Goal: Information Seeking & Learning: Learn about a topic

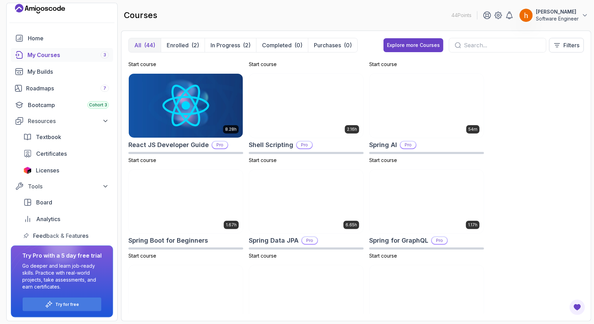
scroll to position [1149, 0]
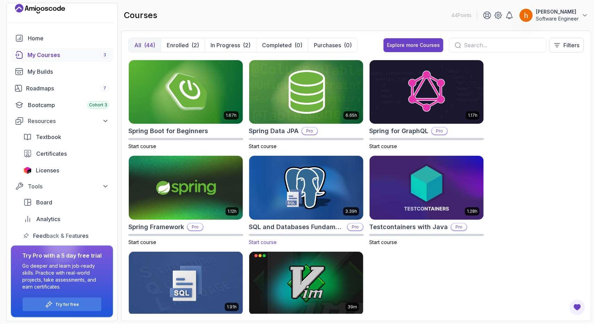
click at [308, 206] on img at bounding box center [306, 187] width 120 height 67
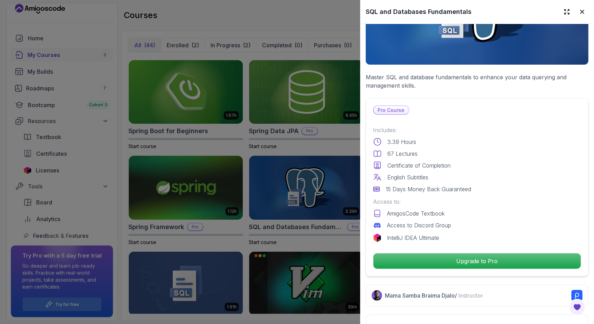
scroll to position [91, 0]
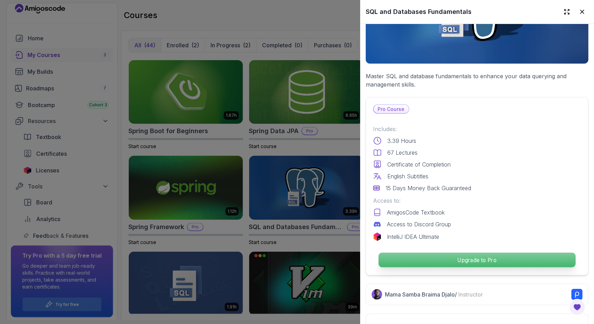
click at [472, 254] on p "Upgrade to Pro" at bounding box center [477, 260] width 197 height 15
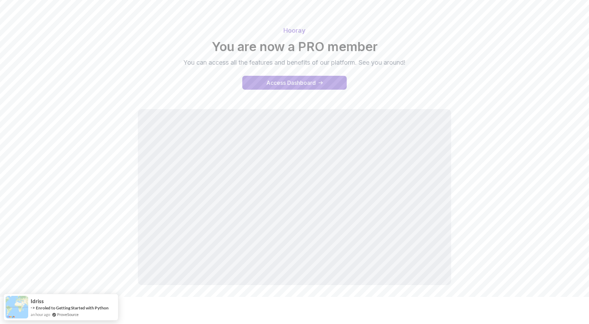
click at [525, 238] on div "Hooray You are now a PRO member You can access all the features and benefits of…" at bounding box center [294, 156] width 487 height 279
click at [307, 85] on div "Access Dashboard" at bounding box center [290, 83] width 49 height 8
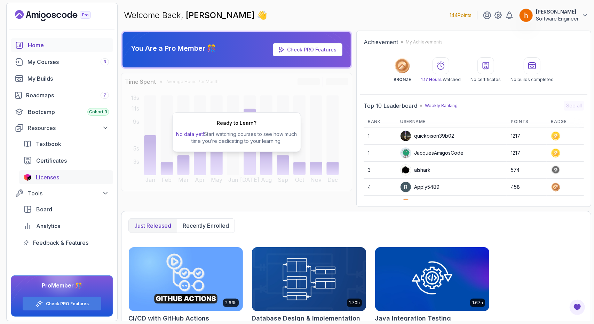
click at [55, 178] on span "Licenses" at bounding box center [47, 177] width 23 height 8
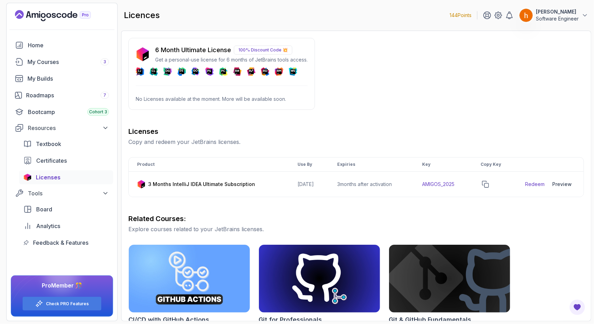
click at [260, 50] on p "100% Discount Code 💥" at bounding box center [263, 50] width 58 height 9
click at [138, 56] on img at bounding box center [143, 54] width 14 height 14
click at [289, 109] on div "6 Month Ultimate License 100% Discount Code 💥 Get a personal-use license for 6 …" at bounding box center [221, 74] width 186 height 72
click at [488, 183] on icon "copy-button" at bounding box center [485, 184] width 6 height 6
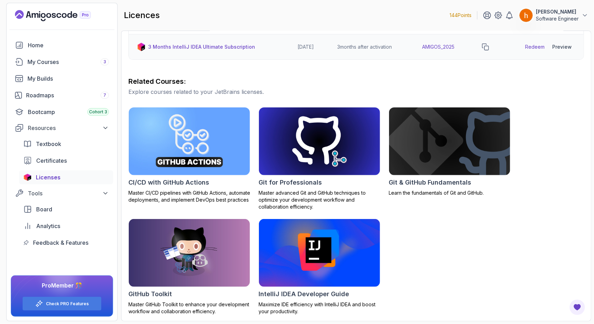
scroll to position [137, 0]
click at [59, 161] on span "Certificates" at bounding box center [51, 161] width 31 height 8
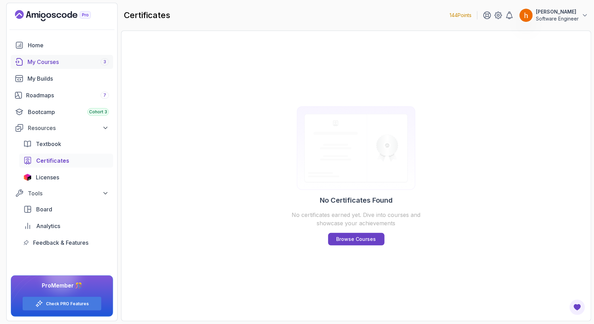
click at [55, 65] on div "My Courses 3" at bounding box center [67, 62] width 81 height 8
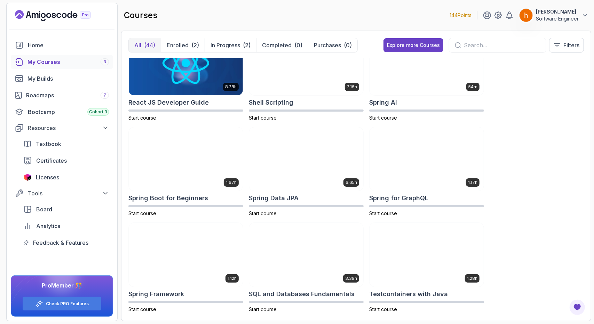
scroll to position [1154, 0]
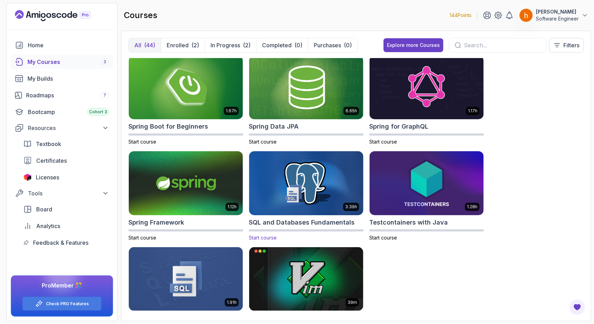
click at [315, 177] on img at bounding box center [306, 183] width 120 height 67
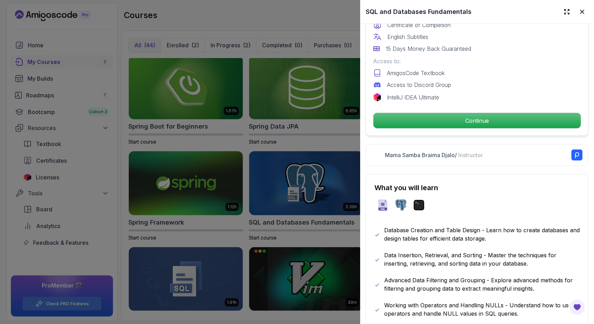
scroll to position [230, 0]
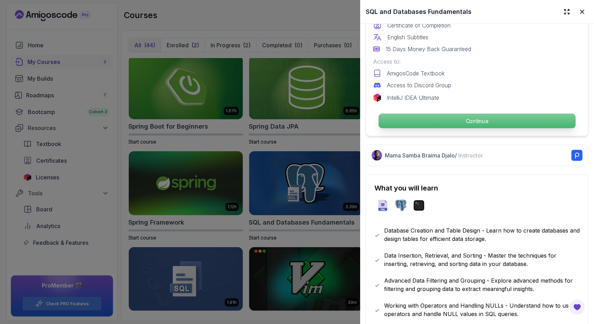
click at [436, 123] on p "Continue" at bounding box center [477, 121] width 197 height 15
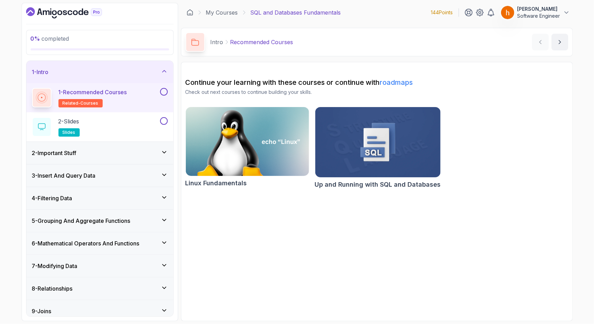
click at [436, 119] on img at bounding box center [377, 142] width 125 height 70
click at [136, 149] on div "2 - Important Stuff" at bounding box center [100, 153] width 136 height 8
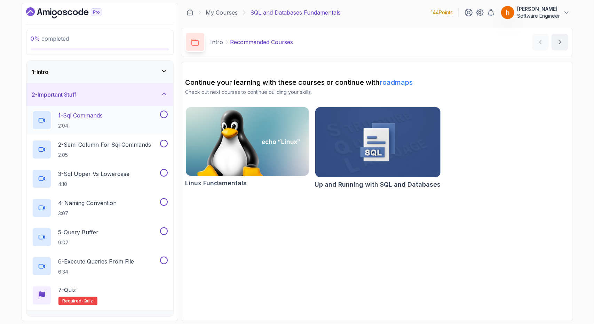
click at [135, 123] on div "1 - Sql Commands 2:04" at bounding box center [95, 120] width 127 height 19
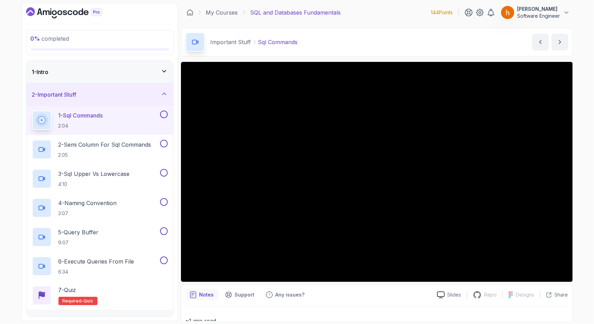
click at [164, 116] on button at bounding box center [164, 115] width 8 height 8
click at [129, 150] on h2 "2 - Semi Column For Sql Commands 2:05" at bounding box center [104, 150] width 93 height 18
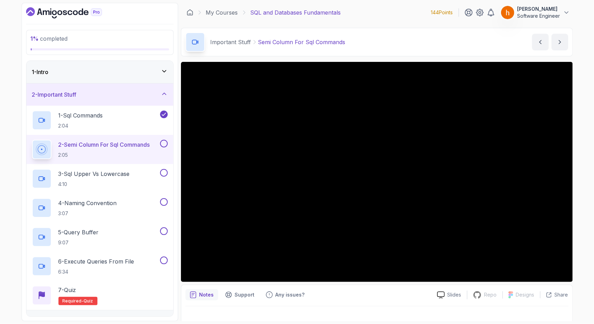
click at [168, 73] on div "1 - Intro" at bounding box center [99, 72] width 147 height 22
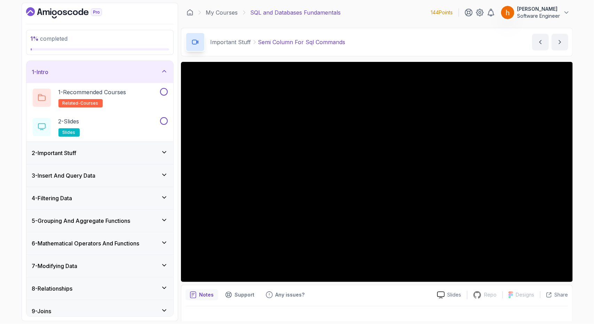
click at [159, 150] on div "2 - Important Stuff" at bounding box center [100, 153] width 136 height 8
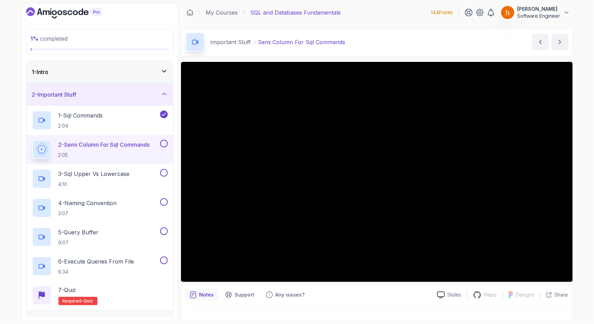
click at [166, 92] on icon at bounding box center [164, 93] width 7 height 7
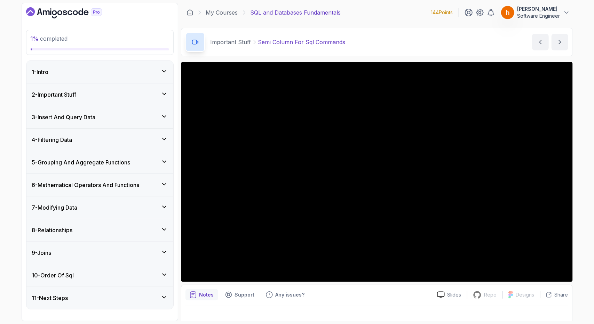
click at [165, 252] on icon at bounding box center [164, 252] width 7 height 7
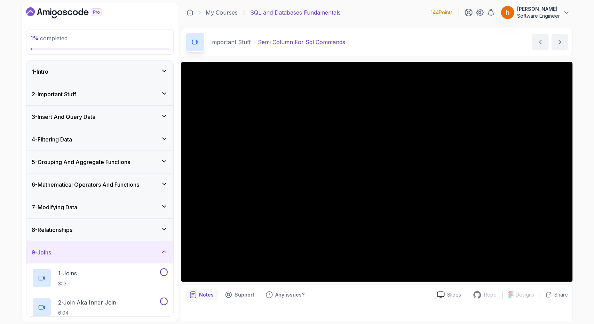
click at [165, 252] on icon at bounding box center [164, 251] width 7 height 7
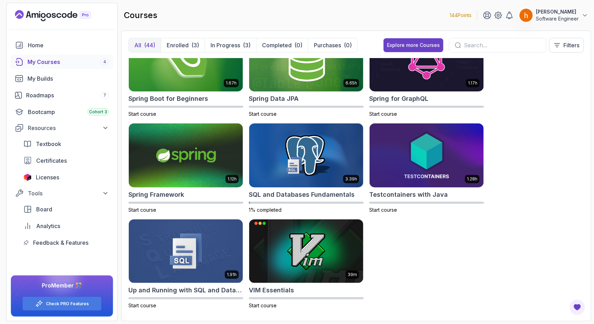
scroll to position [1185, 0]
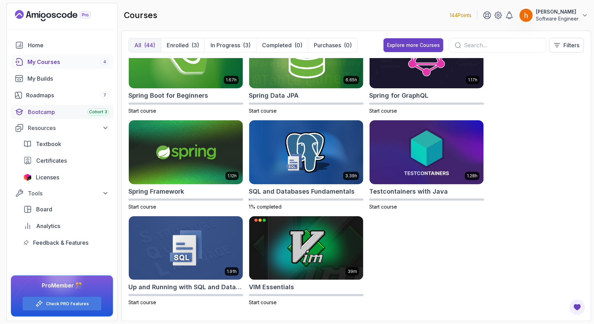
click at [47, 113] on div "Bootcamp Cohort 3" at bounding box center [68, 112] width 81 height 8
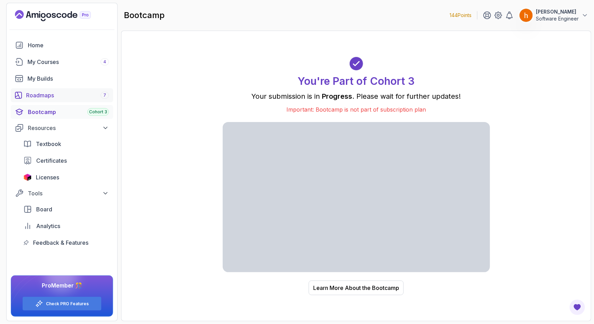
click at [59, 96] on div "Roadmaps 7" at bounding box center [67, 95] width 83 height 8
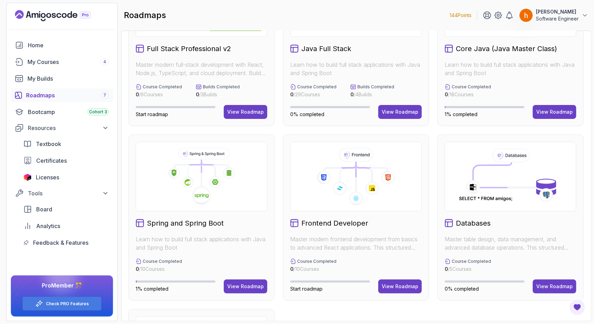
scroll to position [82, 0]
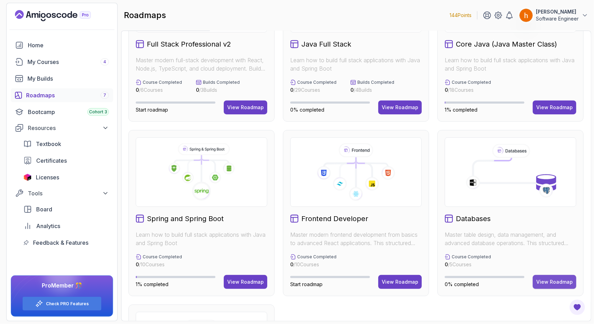
click at [556, 285] on button "View Roadmap" at bounding box center [554, 282] width 43 height 14
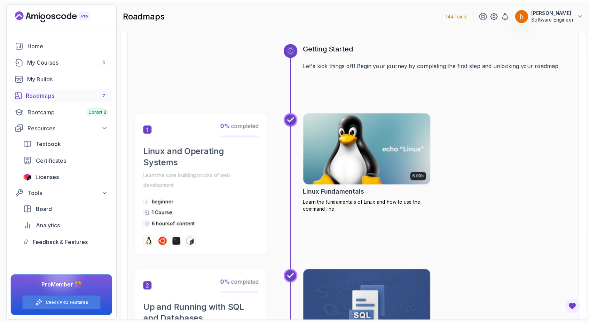
scroll to position [65, 0]
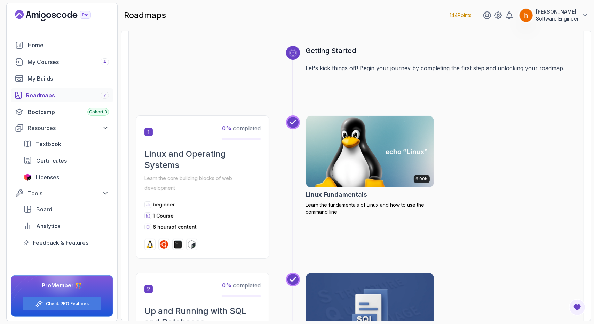
click at [366, 167] on img at bounding box center [370, 151] width 134 height 75
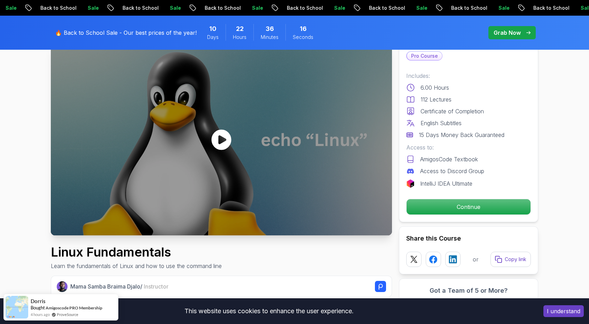
scroll to position [48, 0]
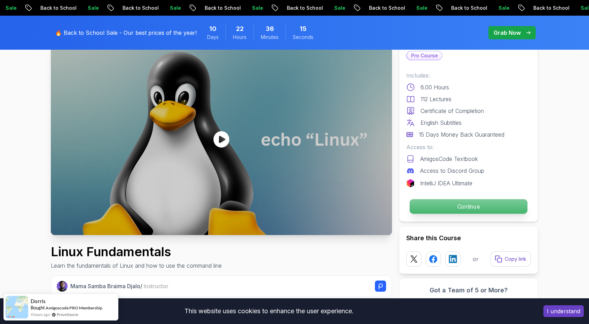
click at [429, 208] on p "Continue" at bounding box center [468, 206] width 118 height 15
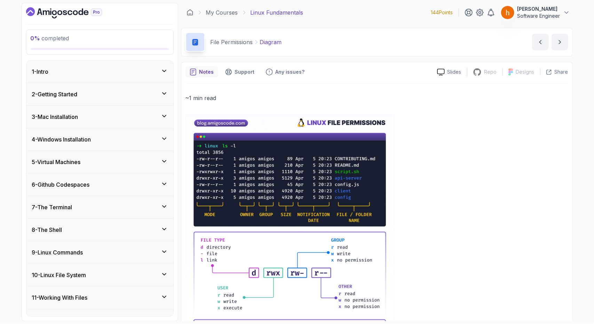
click at [168, 70] on div "1 - Intro" at bounding box center [99, 72] width 147 height 22
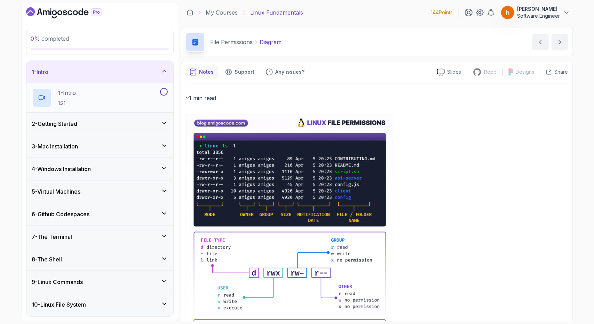
click at [150, 90] on div "1 - Intro 1:21" at bounding box center [95, 97] width 127 height 19
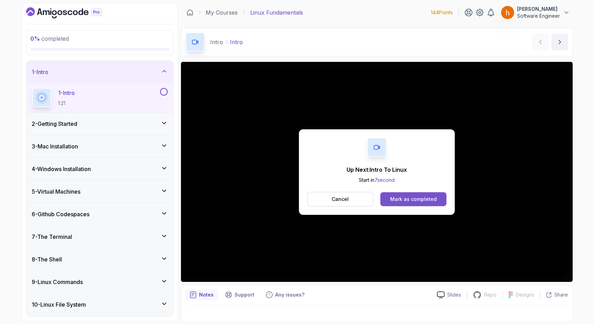
click at [413, 201] on div "Mark as completed" at bounding box center [413, 199] width 47 height 7
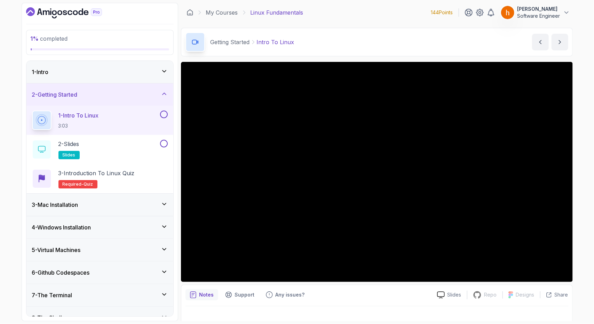
click at [588, 144] on div "1 % completed 1 - Intro 2 - Getting Started 1 - Intro To Linux 3:03 2 - Slides …" at bounding box center [297, 162] width 594 height 324
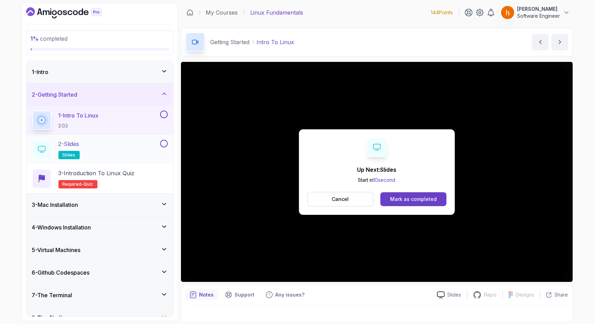
click at [119, 152] on div "2 - Slides slides" at bounding box center [95, 149] width 127 height 19
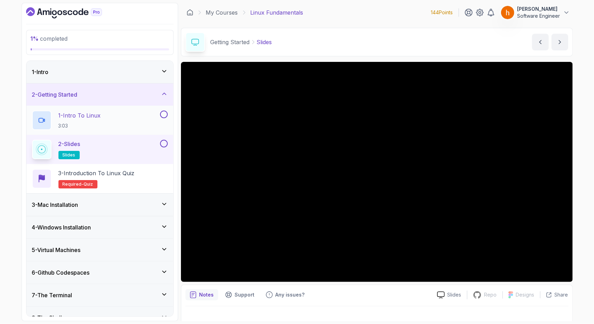
click at [164, 113] on button at bounding box center [164, 115] width 8 height 8
click at [162, 143] on button at bounding box center [164, 144] width 8 height 8
click at [134, 179] on h2 "3 - Introduction to Linux Quiz Required- quiz" at bounding box center [96, 178] width 76 height 19
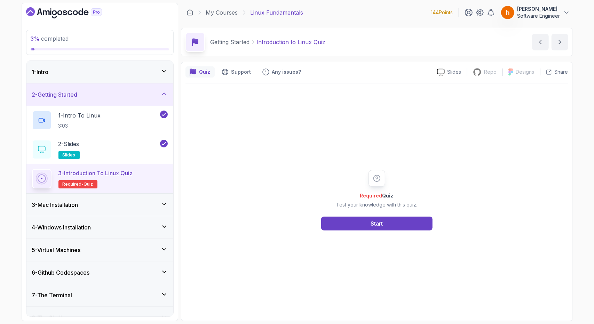
click at [398, 231] on div "Required Quiz Test your knowledge with this quiz. Start" at bounding box center [376, 199] width 383 height 233
click at [401, 227] on button "Start" at bounding box center [376, 224] width 111 height 14
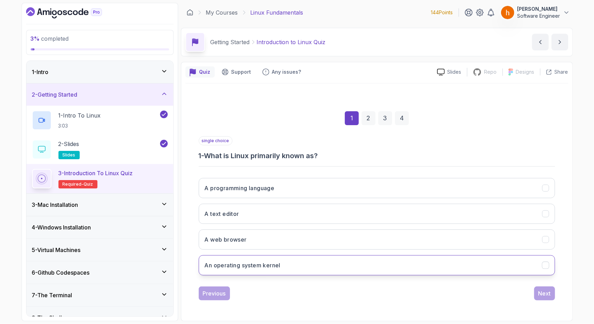
click at [362, 263] on button "An operating system kernel" at bounding box center [377, 265] width 356 height 20
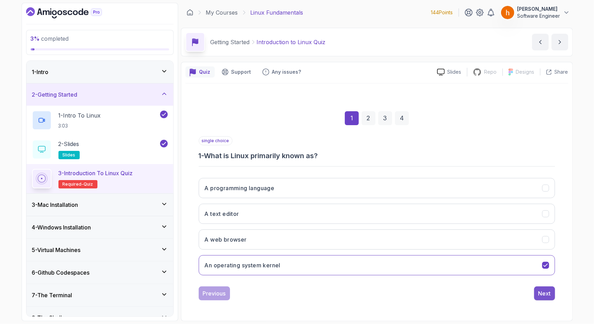
click at [544, 292] on div "Next" at bounding box center [544, 293] width 13 height 8
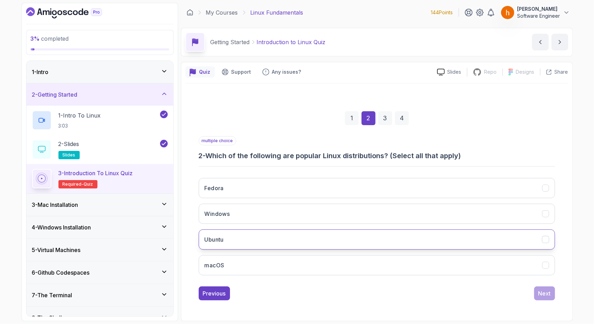
click at [355, 237] on button "Ubuntu" at bounding box center [377, 240] width 356 height 20
click at [539, 296] on div "Next" at bounding box center [544, 293] width 13 height 8
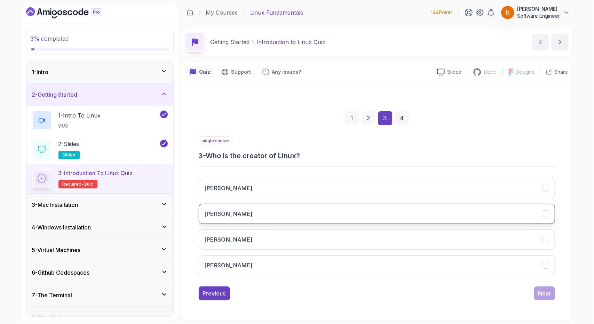
click at [472, 223] on button "Linus Torvalds" at bounding box center [377, 214] width 356 height 20
click at [543, 289] on div "Next" at bounding box center [544, 293] width 13 height 8
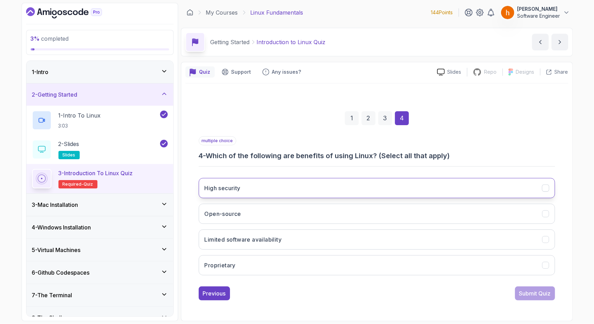
click at [333, 184] on button "High security" at bounding box center [377, 188] width 356 height 20
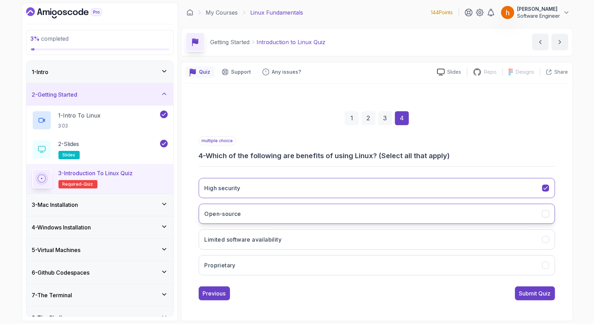
click at [347, 207] on button "Open-source" at bounding box center [377, 214] width 356 height 20
click at [383, 237] on button "Limited software availability" at bounding box center [377, 240] width 356 height 20
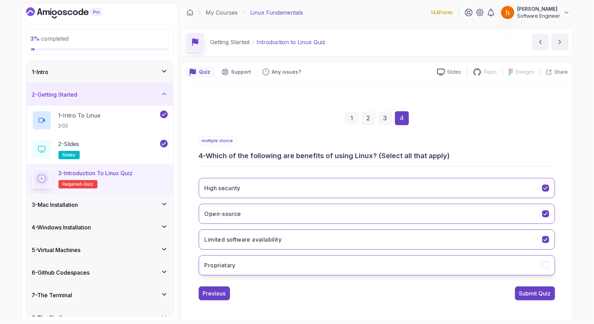
click at [406, 255] on button "Proprietary" at bounding box center [377, 265] width 356 height 20
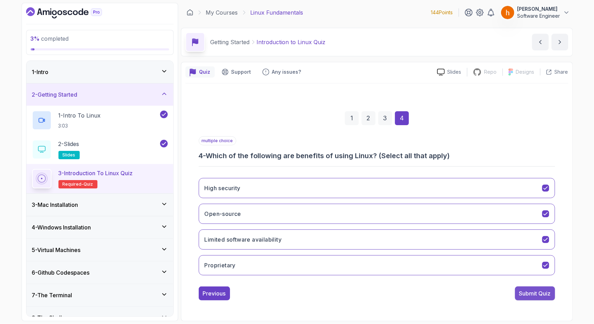
click at [547, 291] on div "Submit Quiz" at bounding box center [535, 293] width 32 height 8
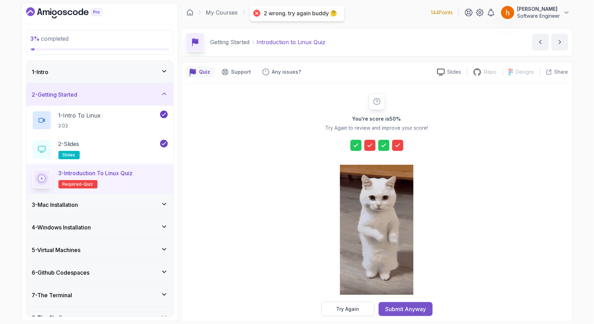
click at [405, 306] on div "Submit Anyway" at bounding box center [405, 309] width 41 height 8
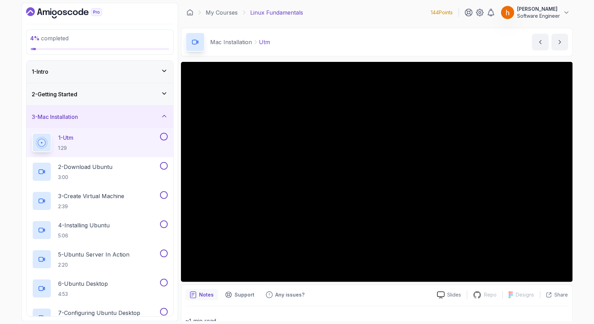
click at [160, 111] on div "3 - Mac Installation" at bounding box center [99, 117] width 147 height 22
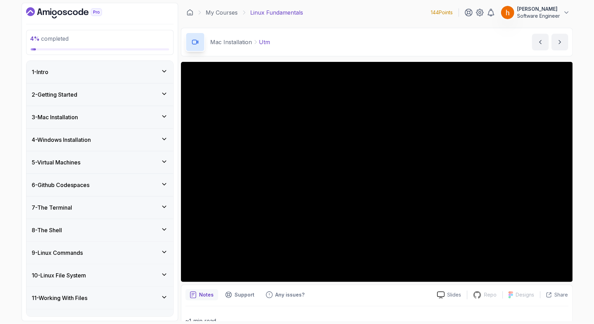
click at [164, 130] on div "4 - Windows Installation" at bounding box center [99, 140] width 147 height 22
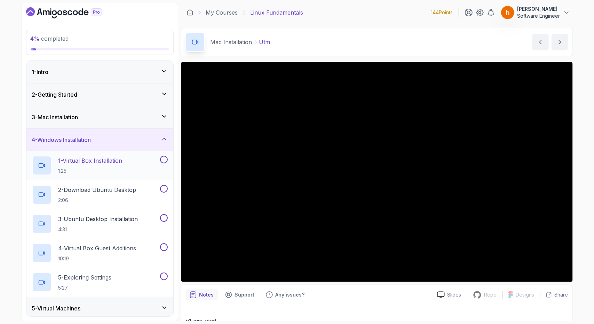
click at [148, 161] on div "1 - Virtual Box Installation 1:25" at bounding box center [95, 165] width 127 height 19
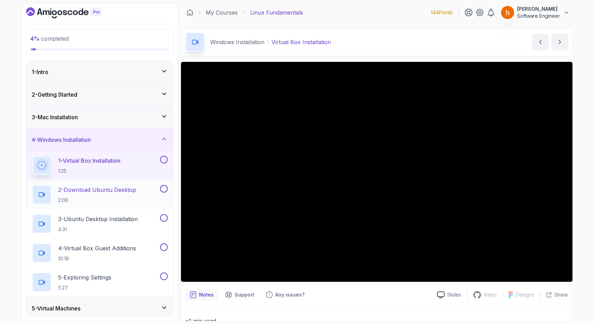
click at [118, 193] on p "2 - Download Ubuntu Desktop" at bounding box center [97, 190] width 78 height 8
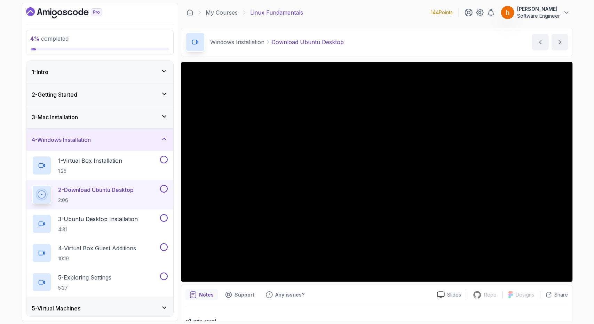
click at [13, 170] on div "4 % completed 1 - Intro 2 - Getting Started 3 - Mac Installation 4 - Windows In…" at bounding box center [297, 162] width 594 height 324
click at [100, 220] on p "3 - Ubuntu Desktop Installation" at bounding box center [98, 219] width 80 height 8
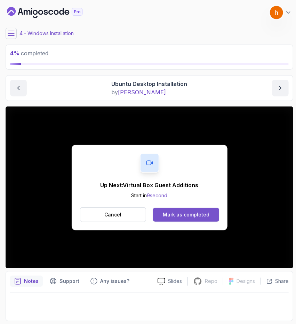
click at [207, 211] on div "Mark as completed" at bounding box center [186, 214] width 47 height 7
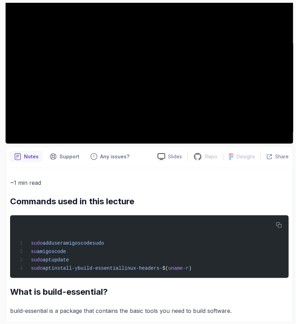
scroll to position [132, 0]
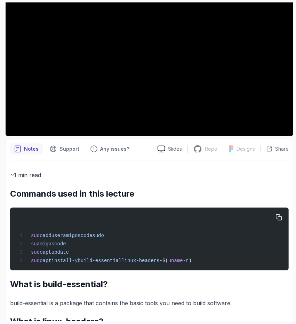
drag, startPoint x: 192, startPoint y: 262, endPoint x: 27, endPoint y: 263, distance: 164.9
click at [27, 263] on span "sudo apt install -y build-essential linux-headers- $( uname -r )" at bounding box center [104, 261] width 175 height 6
copy span "sudo apt install -y build-essential linux-headers- $( uname -r"
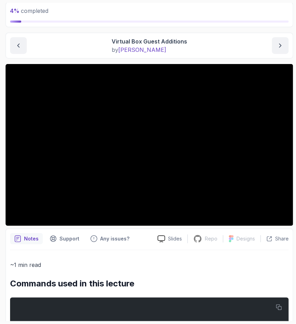
scroll to position [92, 0]
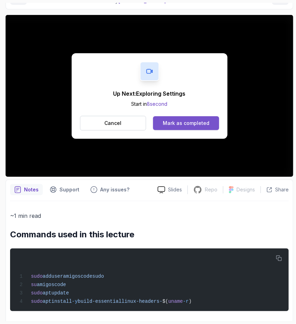
click at [191, 125] on div "Mark as completed" at bounding box center [186, 123] width 47 height 7
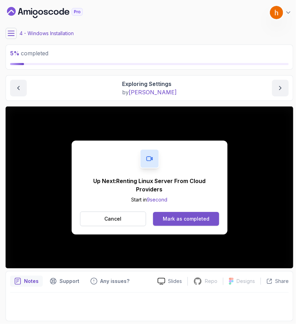
click at [193, 218] on div "Mark as completed" at bounding box center [186, 218] width 47 height 7
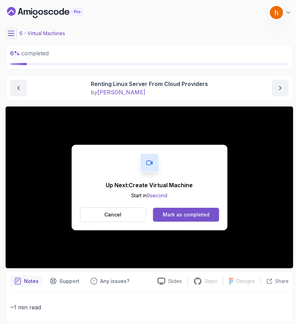
click at [197, 212] on div "Mark as completed" at bounding box center [186, 214] width 47 height 7
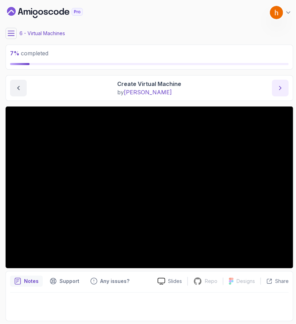
click at [279, 88] on icon "next content" at bounding box center [280, 88] width 7 height 7
click at [275, 87] on button "next content" at bounding box center [280, 88] width 17 height 17
click at [283, 87] on icon "next content" at bounding box center [280, 88] width 7 height 7
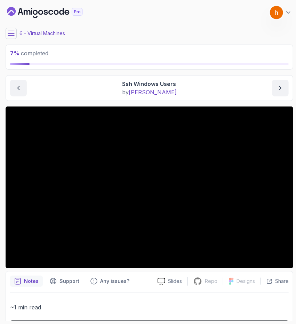
click at [8, 34] on icon at bounding box center [11, 33] width 7 height 7
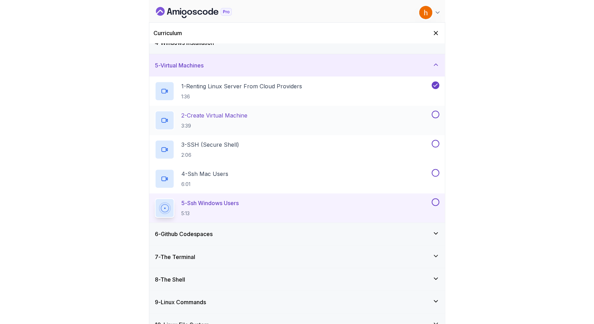
scroll to position [107, 0]
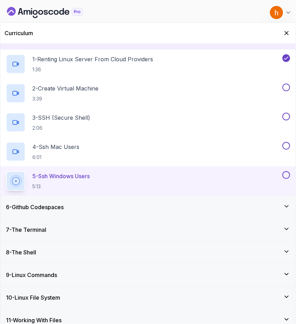
click at [109, 198] on div "6 - Github Codespaces" at bounding box center [147, 207] width 295 height 22
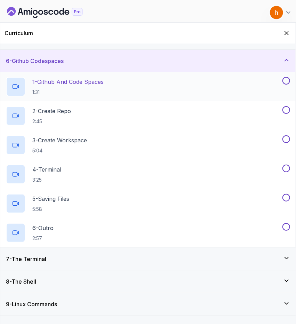
click at [104, 85] on p "1 - Github And Code Spaces" at bounding box center [67, 82] width 71 height 8
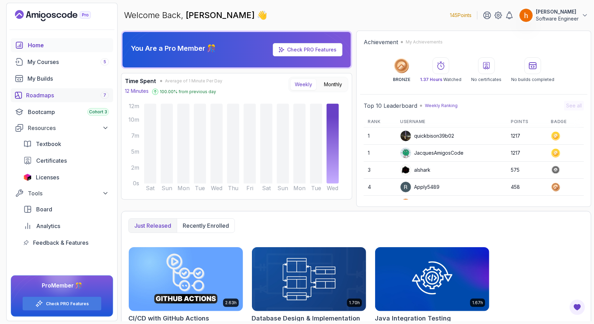
click at [67, 94] on div "Roadmaps 7" at bounding box center [67, 95] width 83 height 8
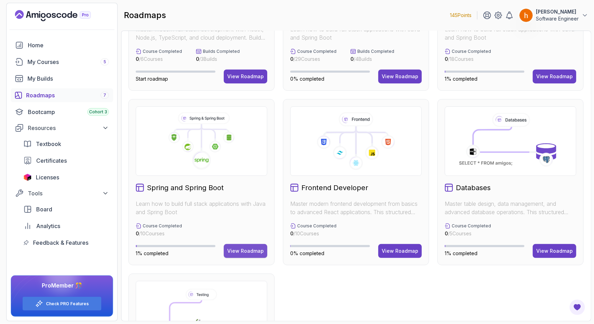
scroll to position [118, 0]
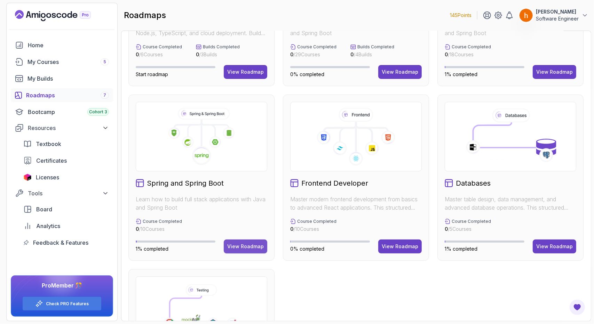
click at [256, 243] on div "View Roadmap" at bounding box center [245, 246] width 37 height 7
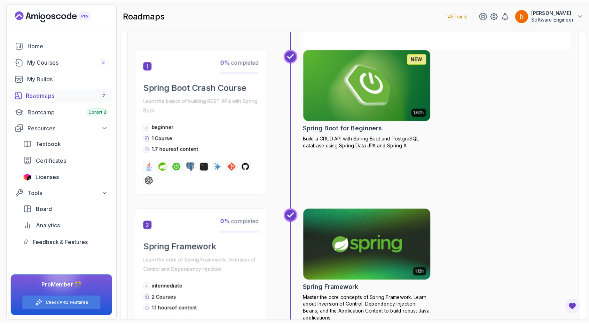
scroll to position [180, 0]
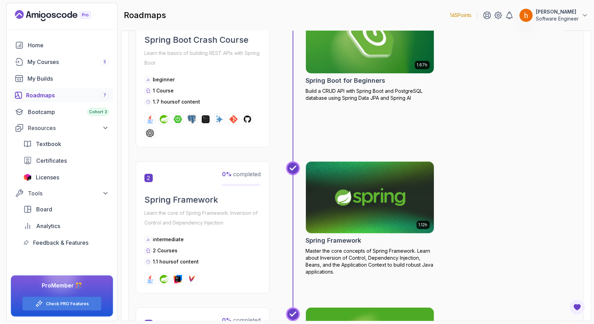
click at [385, 193] on img at bounding box center [370, 197] width 134 height 75
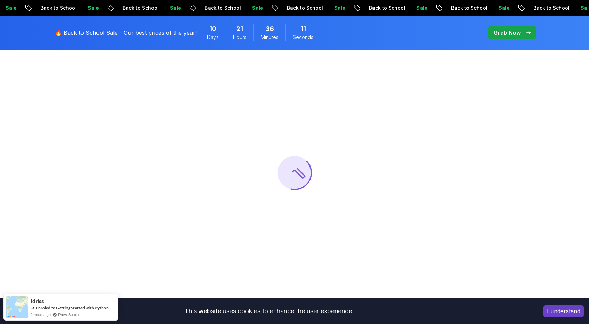
scroll to position [69, 0]
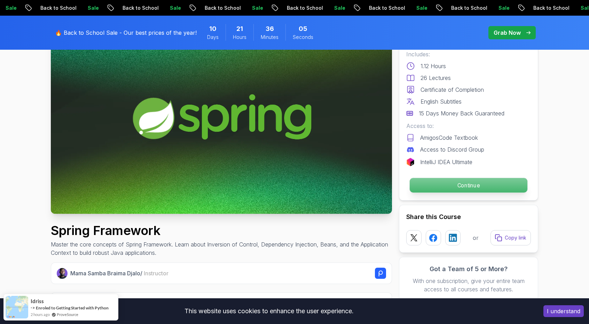
click at [452, 187] on p "Continue" at bounding box center [468, 185] width 118 height 15
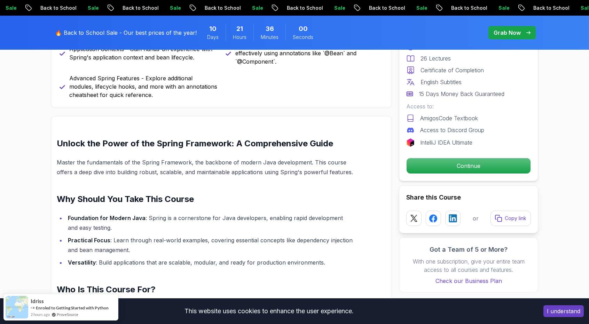
scroll to position [522, 0]
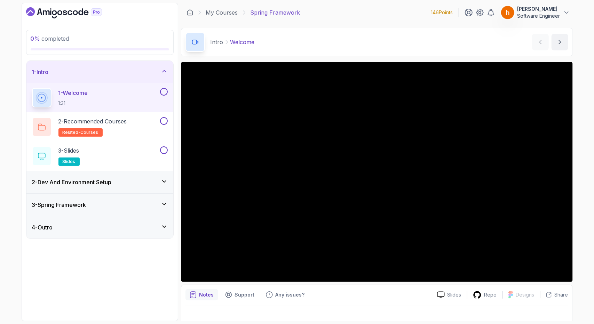
click at [149, 182] on div "2 - Dev And Environment Setup" at bounding box center [100, 182] width 136 height 8
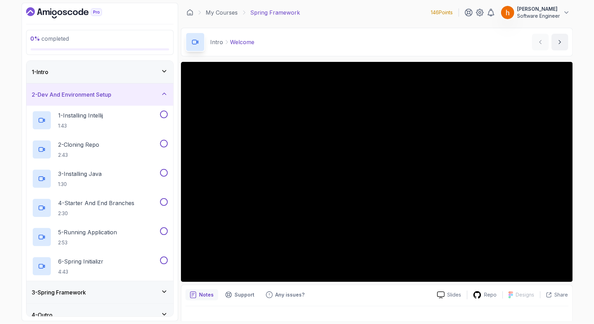
click at [164, 95] on icon at bounding box center [164, 93] width 7 height 7
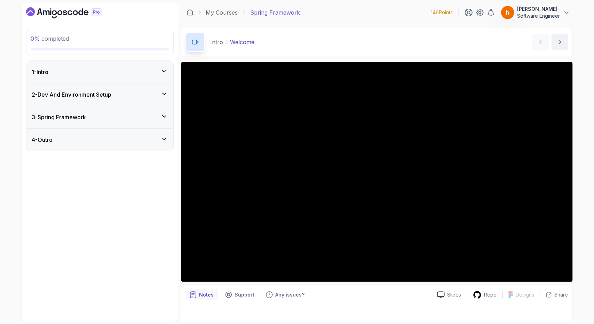
click at [156, 120] on div "3 - Spring Framework" at bounding box center [100, 117] width 136 height 8
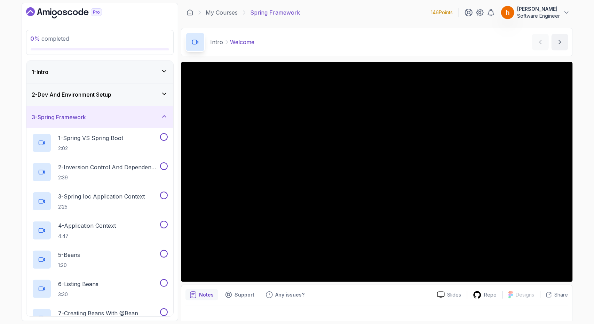
click at [165, 117] on icon at bounding box center [164, 116] width 7 height 7
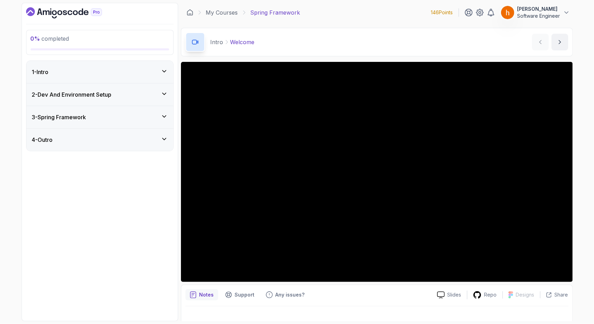
click at [26, 106] on button "3 - Spring Framework" at bounding box center [99, 117] width 147 height 22
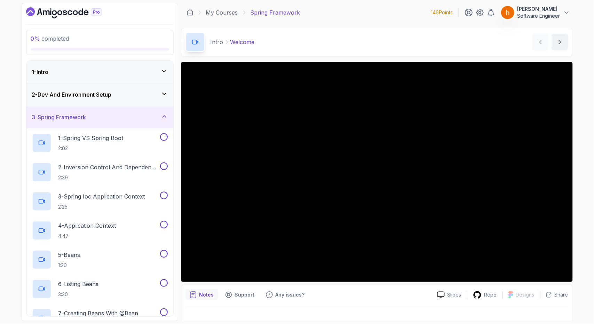
click at [154, 92] on div "2 - Dev And Environment Setup" at bounding box center [100, 94] width 136 height 8
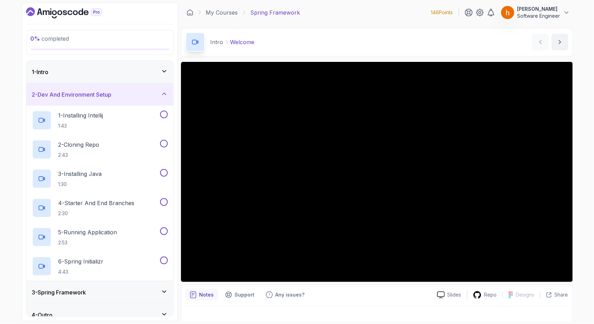
click at [154, 92] on div "2 - Dev And Environment Setup" at bounding box center [100, 94] width 136 height 8
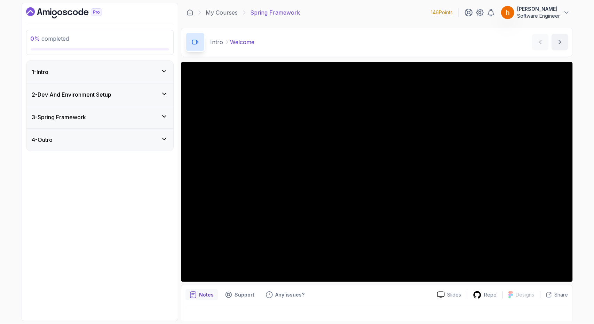
click at [160, 74] on div "1 - Intro" at bounding box center [100, 72] width 136 height 8
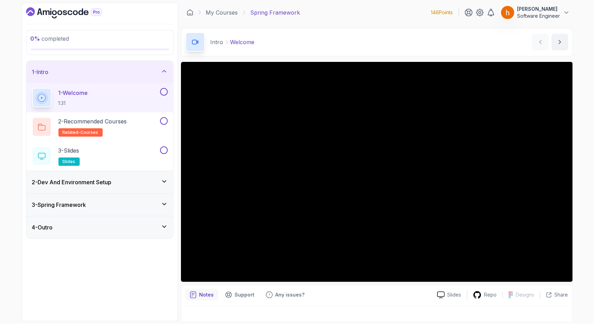
click at [160, 74] on div "1 - Intro" at bounding box center [100, 72] width 136 height 8
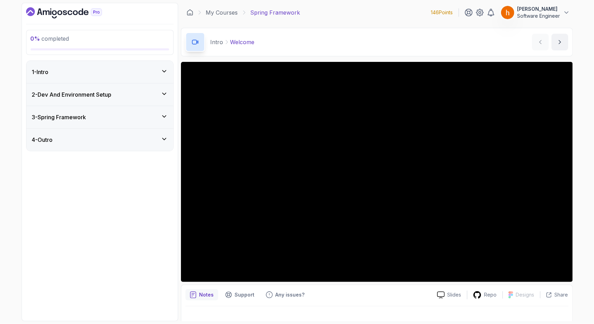
click at [164, 100] on div "2 - Dev And Environment Setup" at bounding box center [99, 94] width 147 height 22
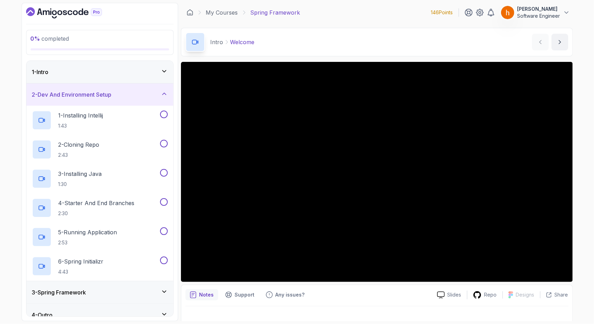
click at [164, 100] on div "2 - Dev And Environment Setup" at bounding box center [99, 94] width 147 height 22
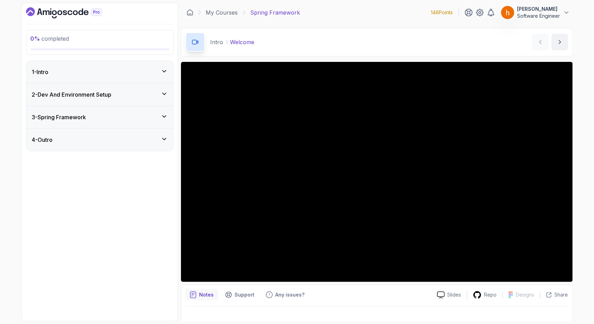
click at [159, 78] on div "1 - Intro" at bounding box center [99, 72] width 147 height 22
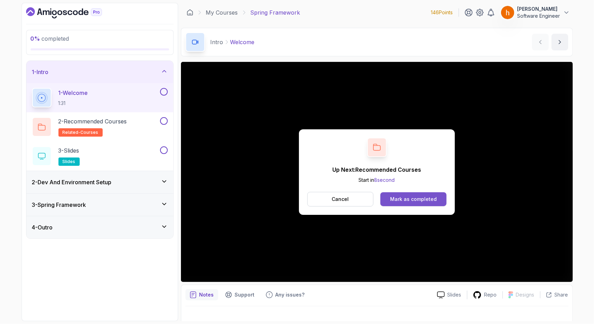
click at [421, 202] on div "Mark as completed" at bounding box center [413, 199] width 47 height 7
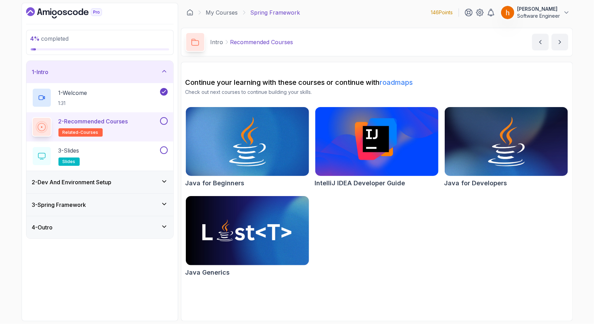
click at [147, 177] on div "2 - Dev And Environment Setup" at bounding box center [99, 182] width 147 height 22
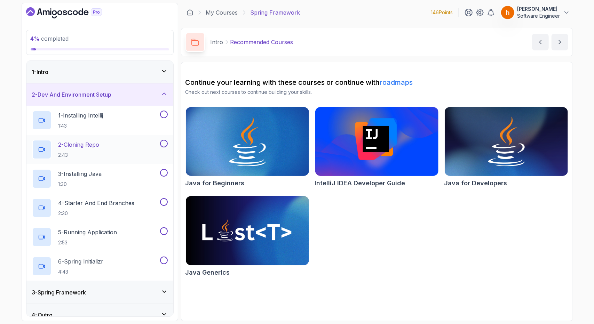
click at [128, 154] on div "2 - Cloning Repo 2:43" at bounding box center [95, 149] width 127 height 19
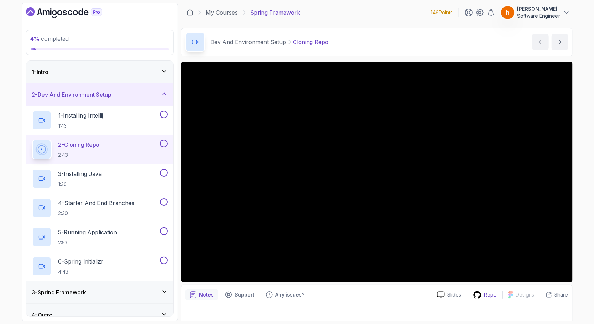
click at [487, 296] on p "Repo" at bounding box center [490, 295] width 13 height 7
click at [140, 210] on div "4 - Starter And End Branches 2:30" at bounding box center [95, 207] width 127 height 19
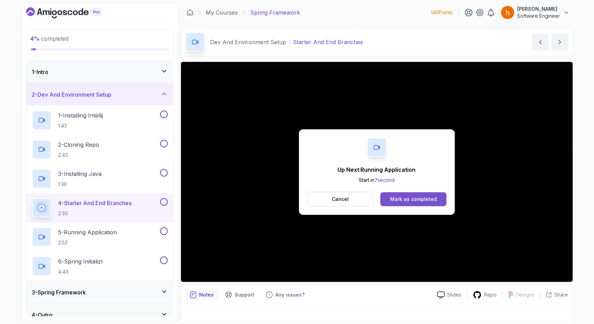
click at [431, 196] on div "Mark as completed" at bounding box center [413, 199] width 47 height 7
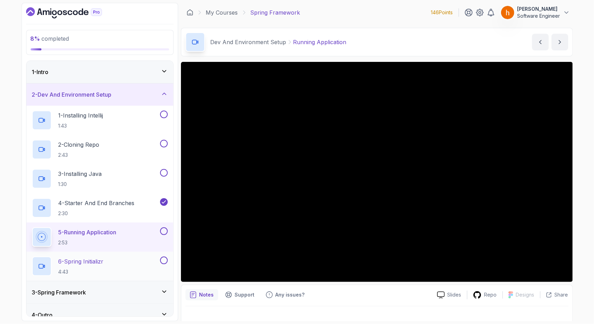
click at [165, 260] on button at bounding box center [164, 261] width 8 height 8
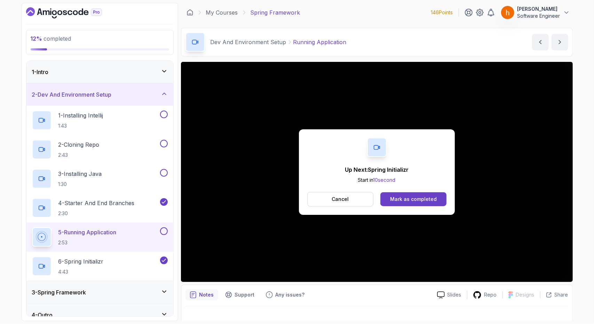
click at [165, 226] on div "5 - Running Application 2:53" at bounding box center [99, 237] width 147 height 29
click at [411, 194] on button "Mark as completed" at bounding box center [413, 199] width 66 height 14
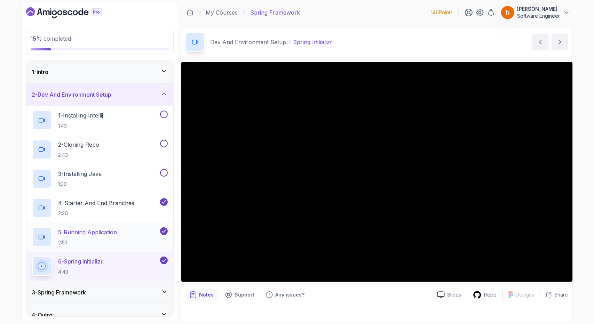
scroll to position [8, 0]
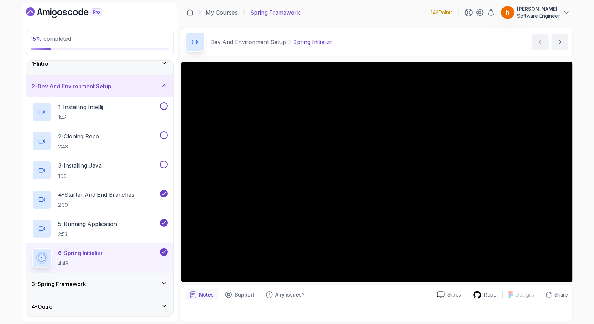
click at [127, 284] on div "3 - Spring Framework" at bounding box center [100, 284] width 136 height 8
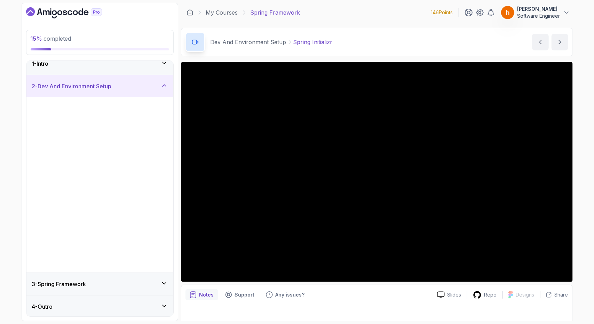
scroll to position [0, 0]
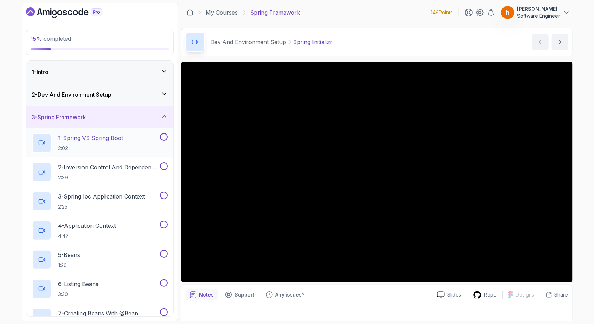
click at [123, 147] on p "2:02" at bounding box center [90, 148] width 65 height 7
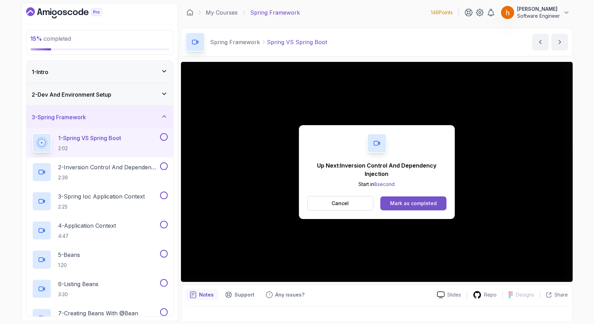
click at [430, 200] on div "Mark as completed" at bounding box center [413, 203] width 47 height 7
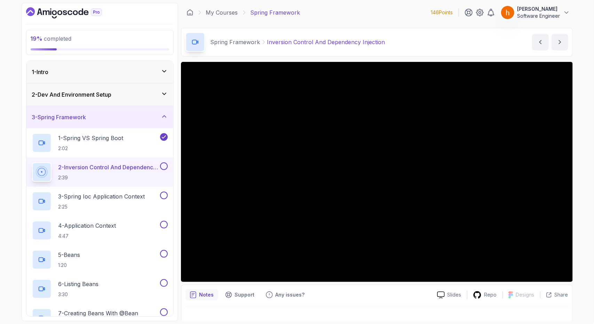
click at [167, 164] on button at bounding box center [164, 166] width 8 height 8
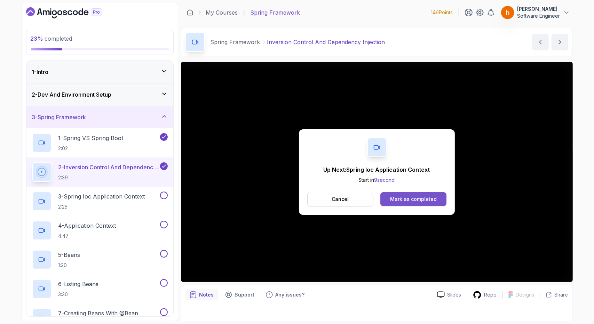
click at [417, 199] on div "Mark as completed" at bounding box center [413, 199] width 47 height 7
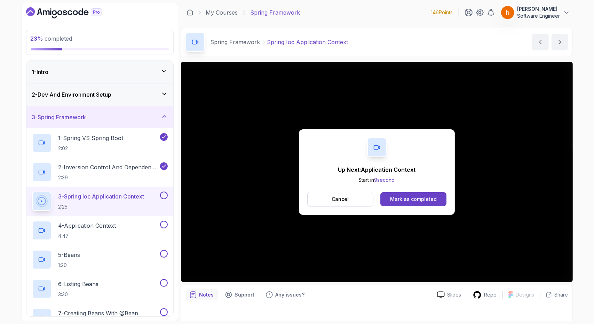
click at [417, 199] on div "Mark as completed" at bounding box center [413, 199] width 47 height 7
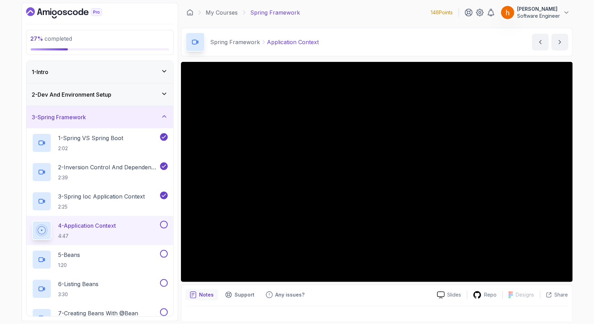
click at [580, 193] on div "27 % completed 1 - Intro 2 - Dev And Environment Setup 3 - Spring Framework 1 -…" at bounding box center [297, 162] width 594 height 324
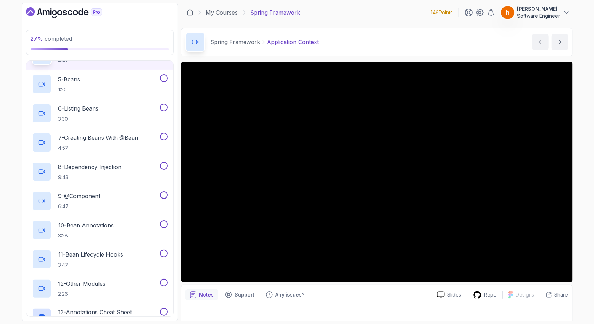
scroll to position [242, 0]
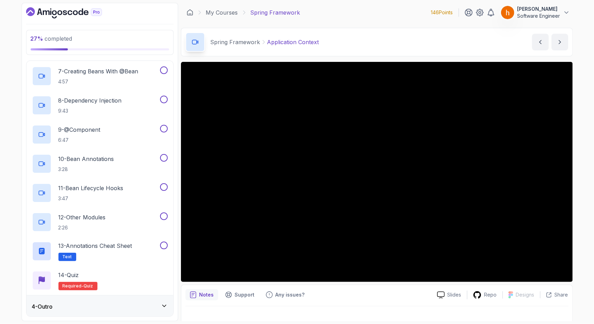
click at [126, 303] on div "4 - Outro" at bounding box center [100, 307] width 136 height 8
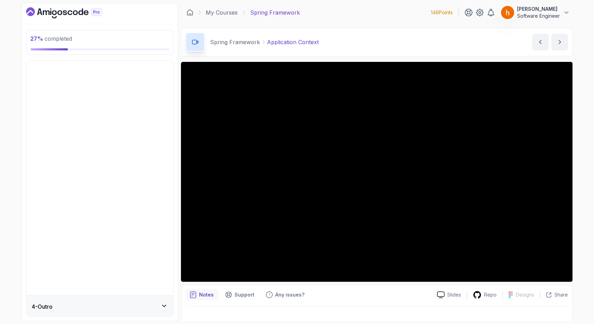
scroll to position [0, 0]
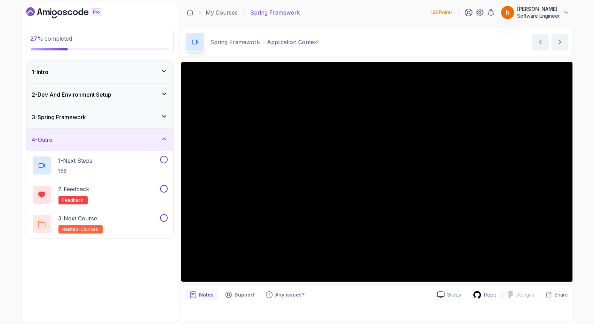
click at [165, 133] on div "4 - Outro" at bounding box center [99, 140] width 147 height 22
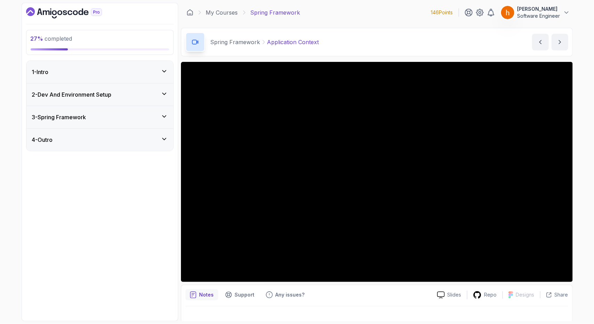
click at [152, 114] on div "3 - Spring Framework" at bounding box center [100, 117] width 136 height 8
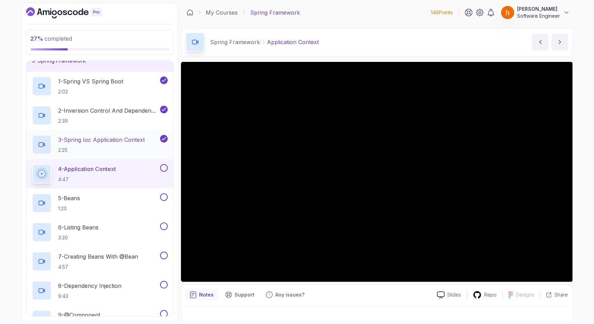
scroll to position [57, 0]
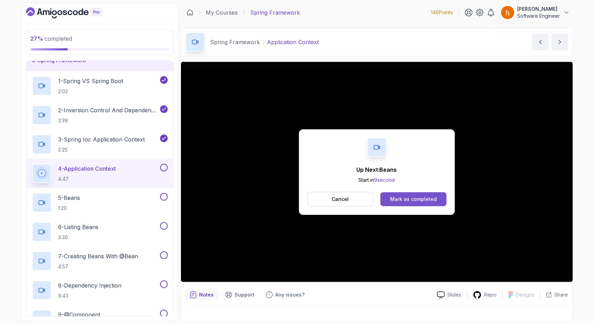
click at [434, 200] on div "Mark as completed" at bounding box center [413, 199] width 47 height 7
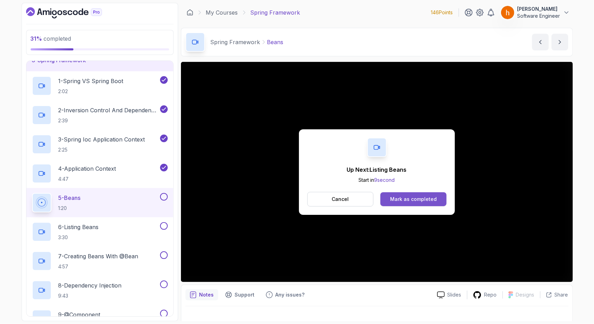
click at [415, 194] on button "Mark as completed" at bounding box center [413, 199] width 66 height 14
